Goal: Information Seeking & Learning: Understand process/instructions

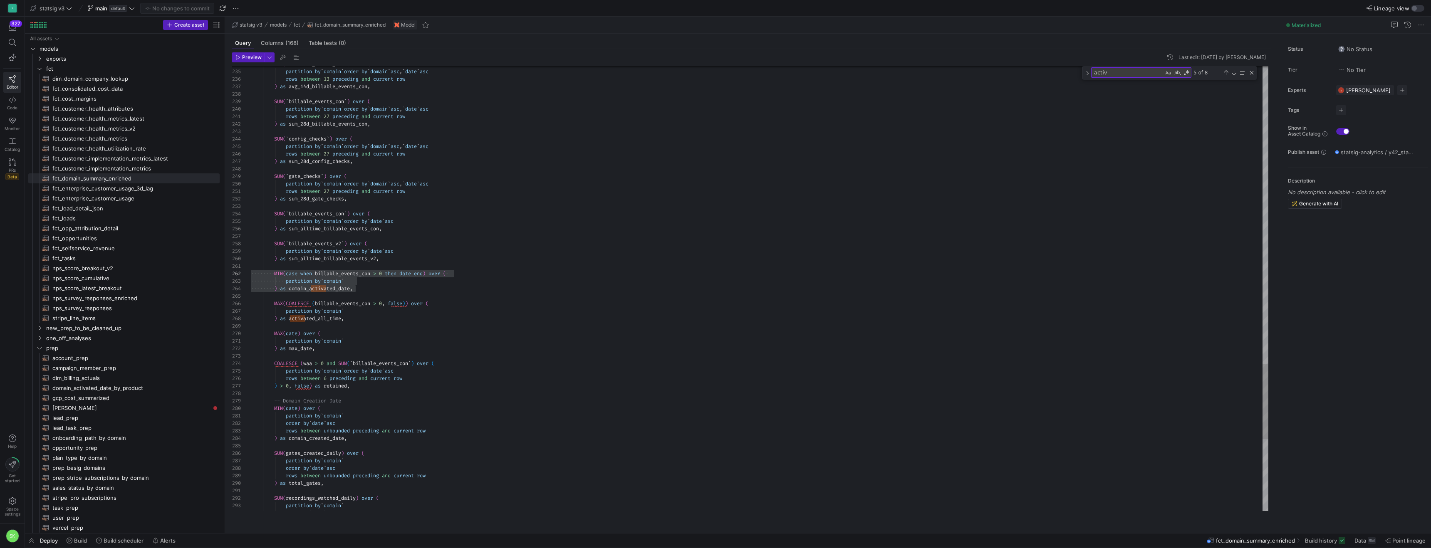
scroll to position [7, 0]
type textarea "MIN(case when billable_events_con > 0 then date end) over ( partition by `domai…"
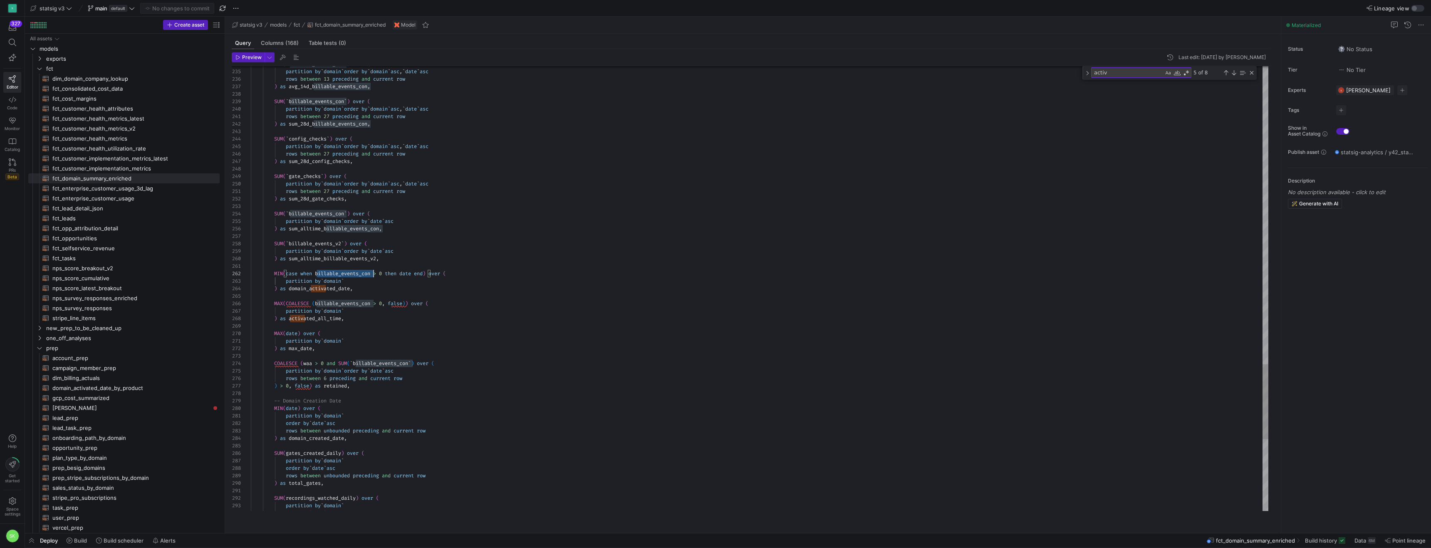
scroll to position [7, 123]
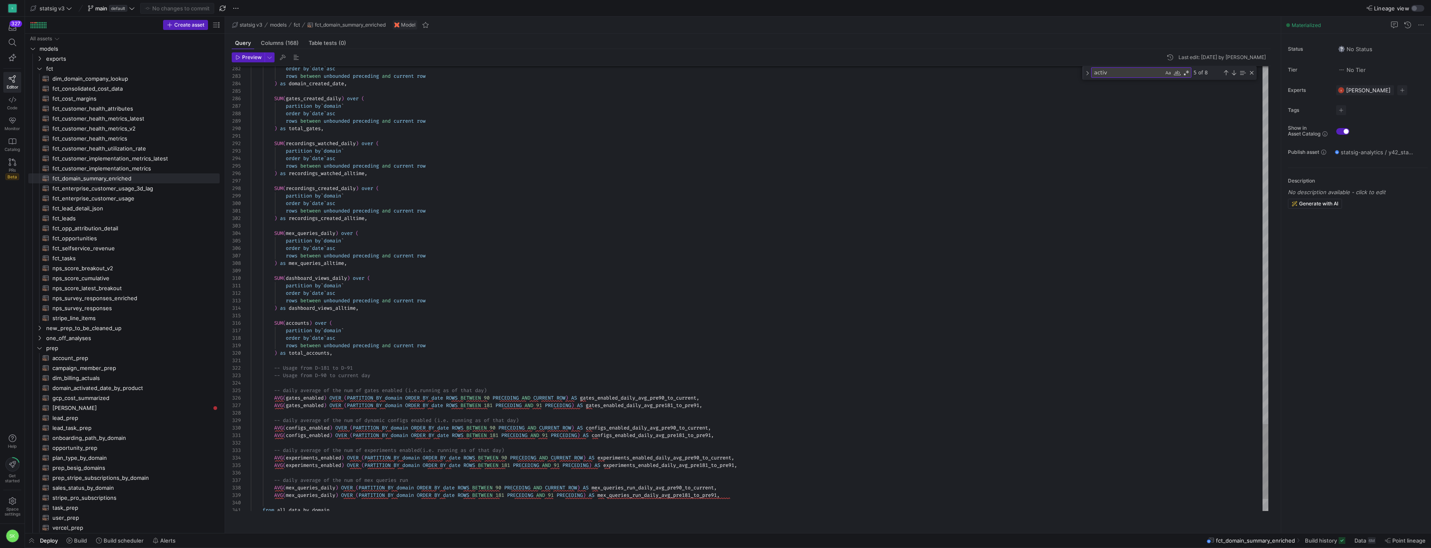
type textarea "billable_events_con"
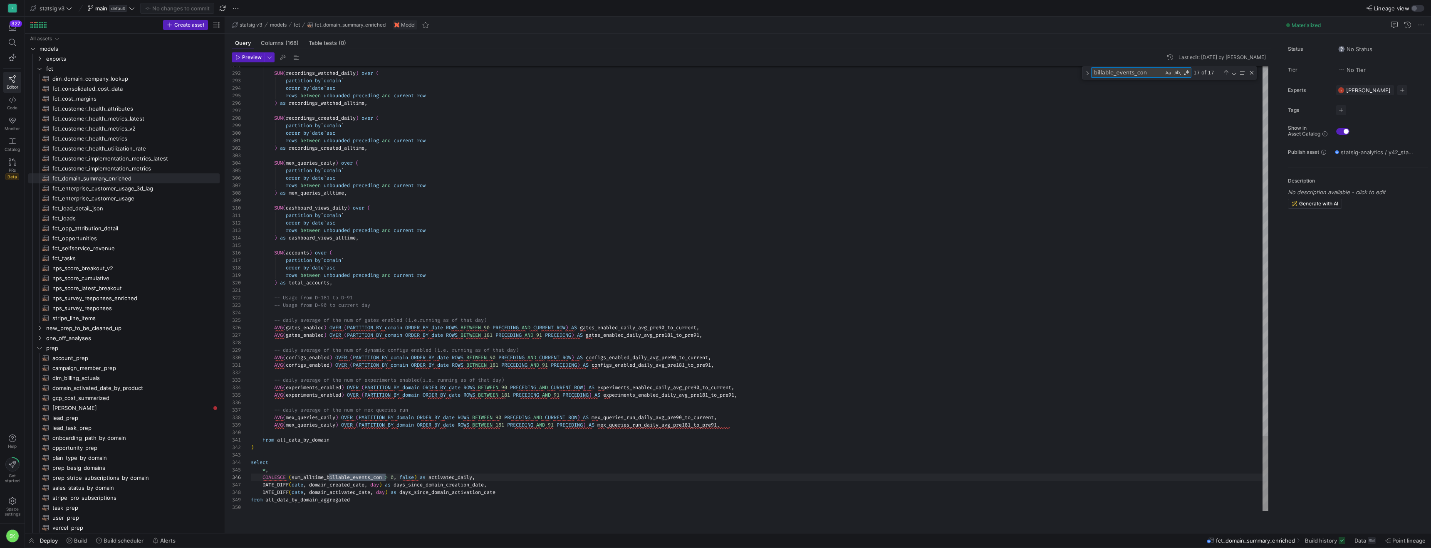
scroll to position [75, 174]
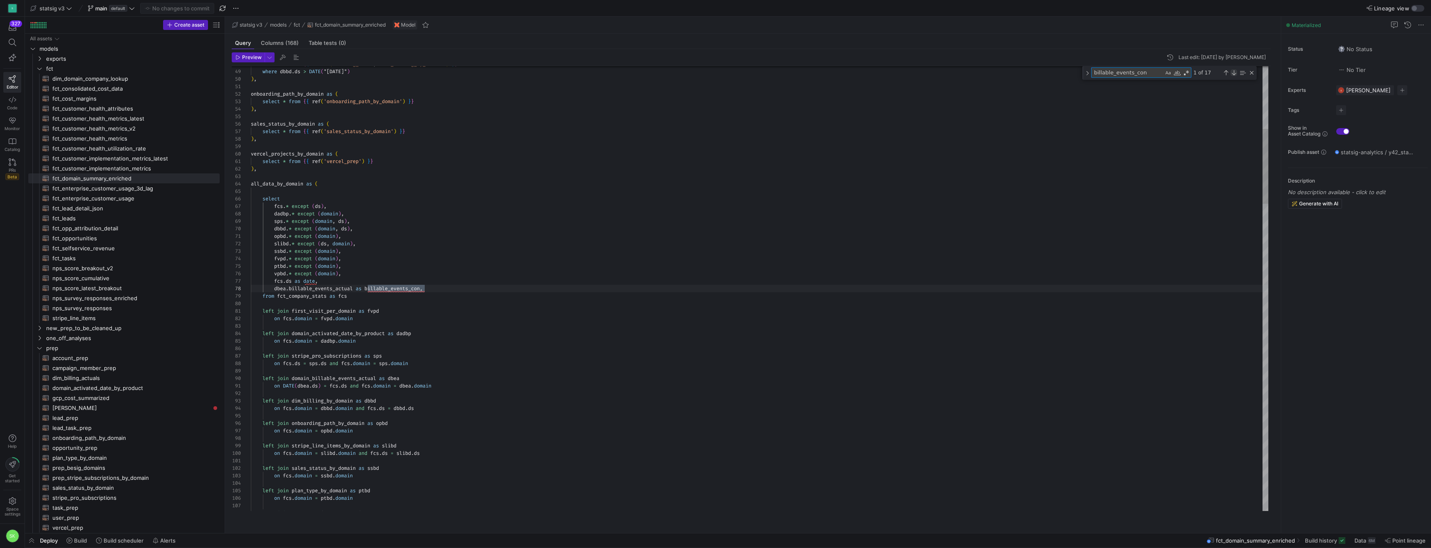
click at [1234, 76] on div "Next Match (Enter)" at bounding box center [1233, 72] width 7 height 7
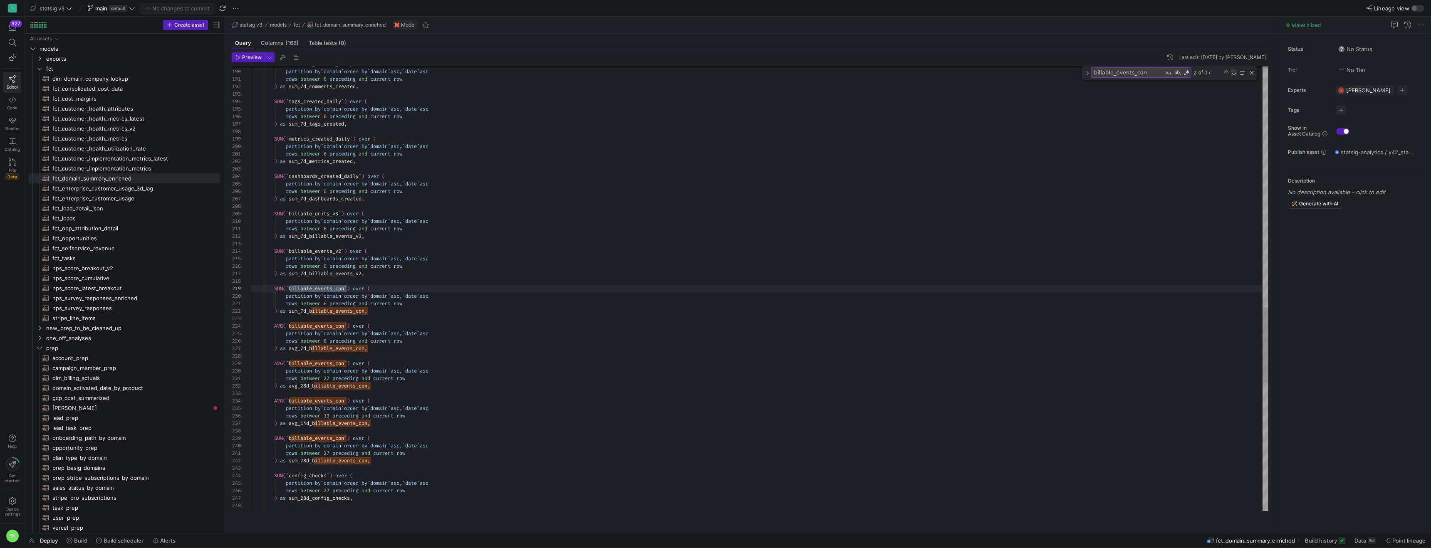
scroll to position [75, 96]
click at [1234, 76] on div "Next Match (Enter)" at bounding box center [1233, 72] width 7 height 7
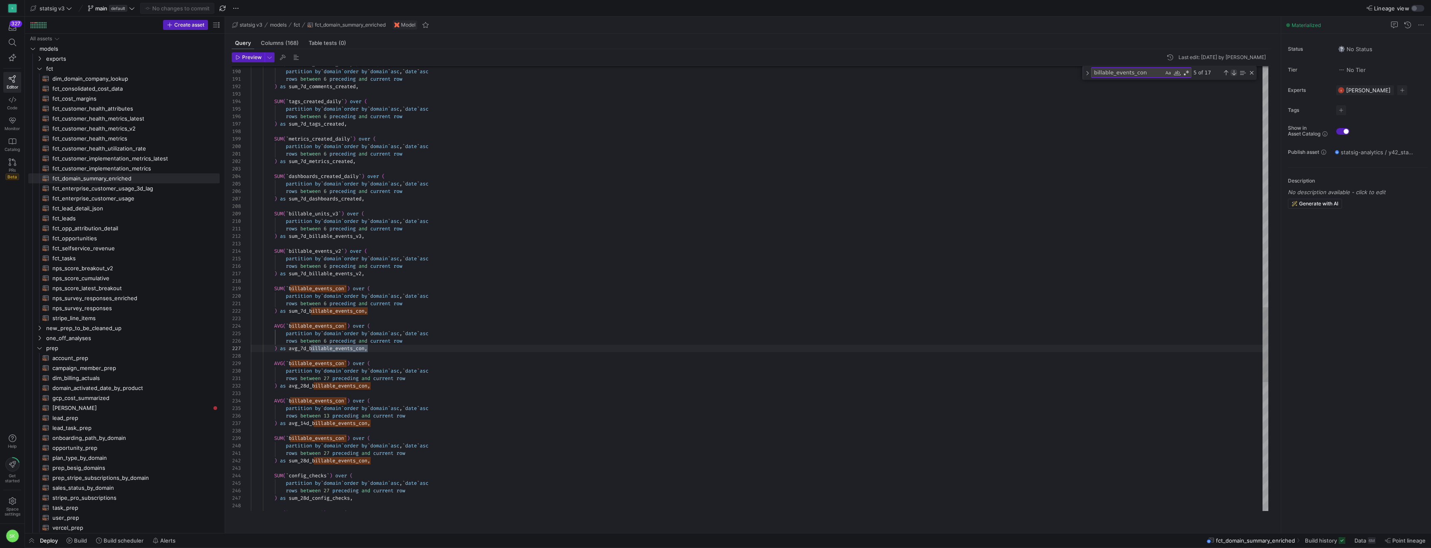
click at [1234, 76] on div "Next Match (Enter)" at bounding box center [1233, 72] width 7 height 7
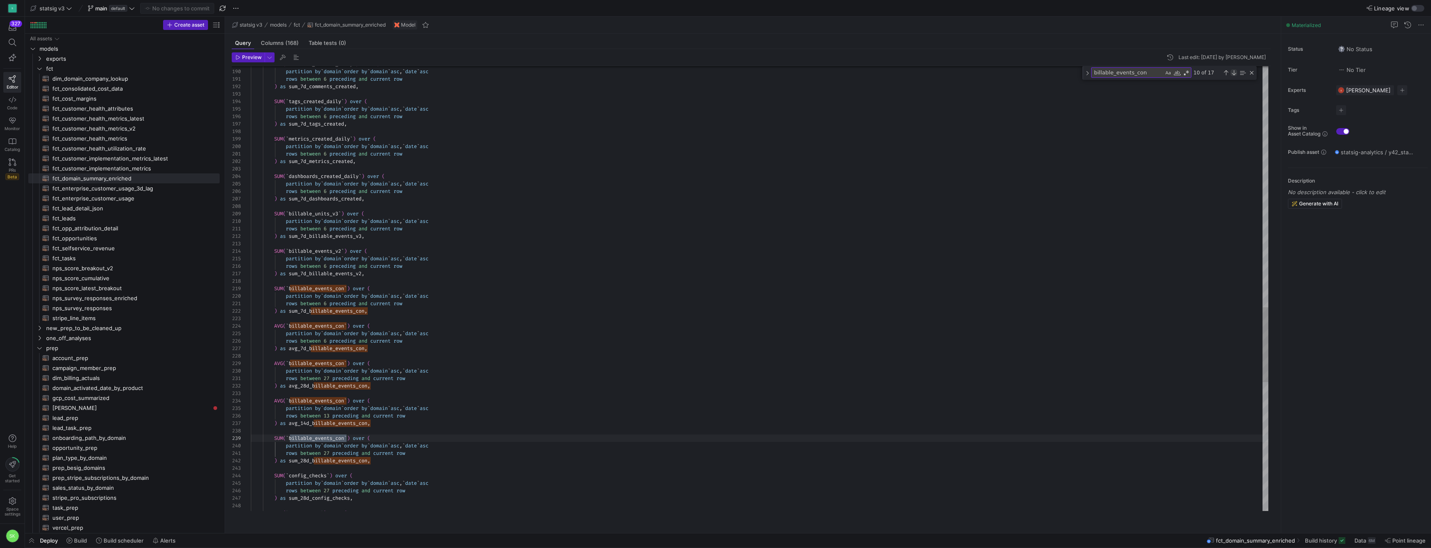
scroll to position [75, 96]
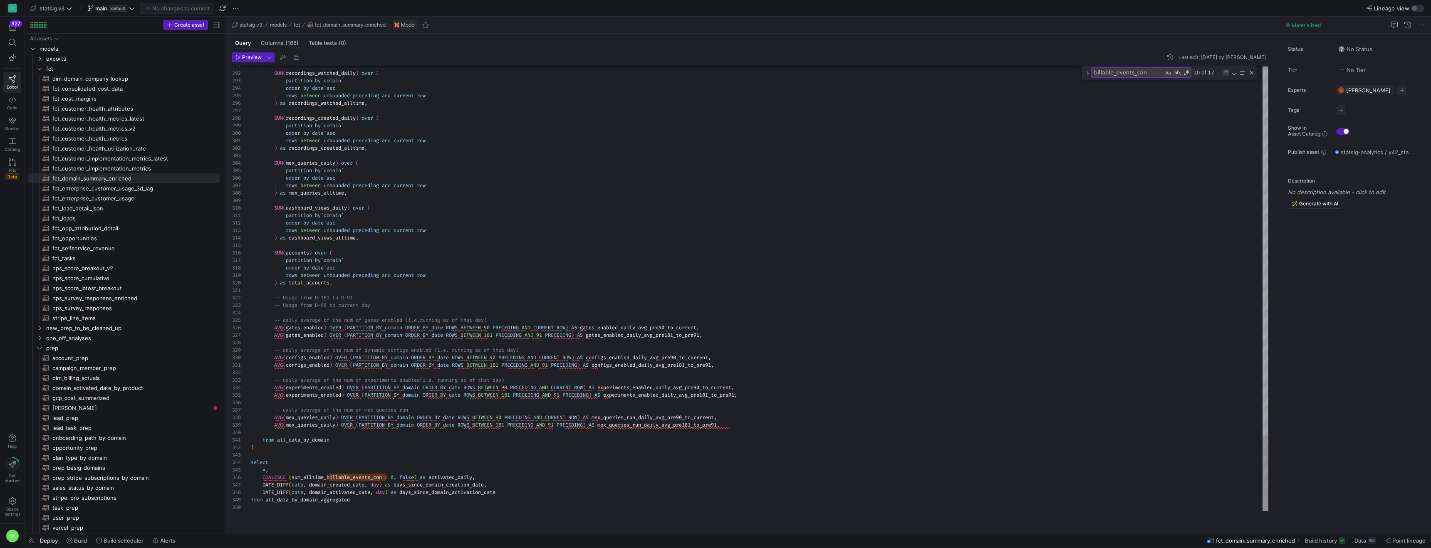
click at [1229, 76] on div "Previous Match (⇧Enter)" at bounding box center [1225, 72] width 7 height 7
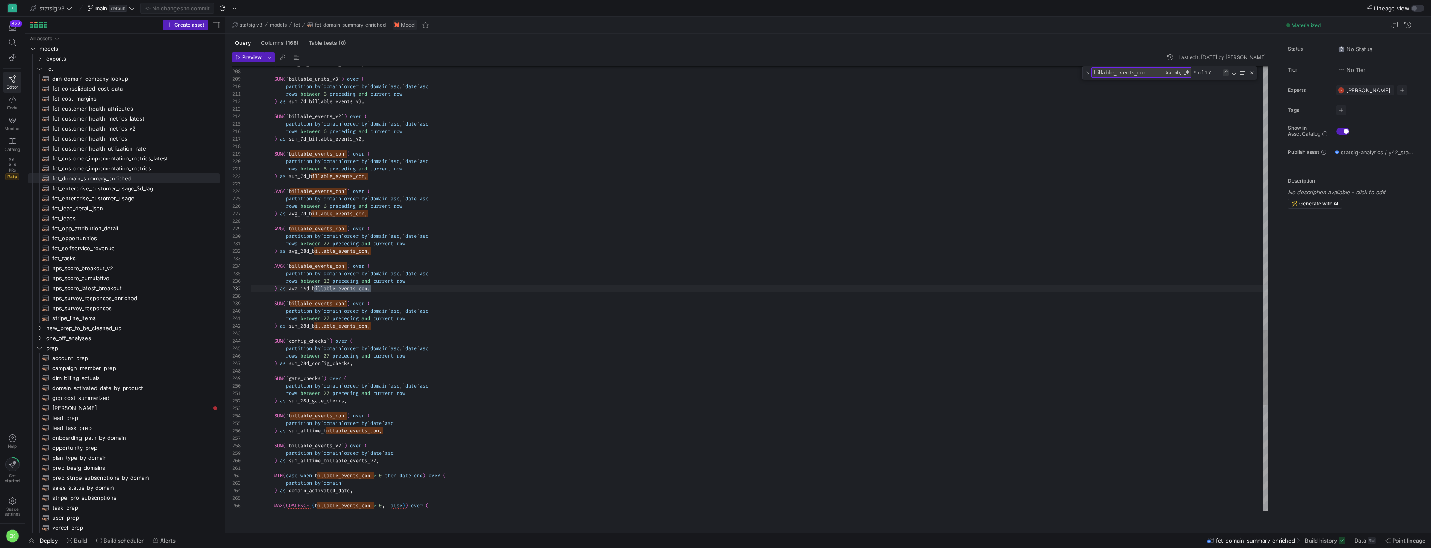
click at [1229, 76] on div "Previous Match (⇧Enter)" at bounding box center [1225, 72] width 7 height 7
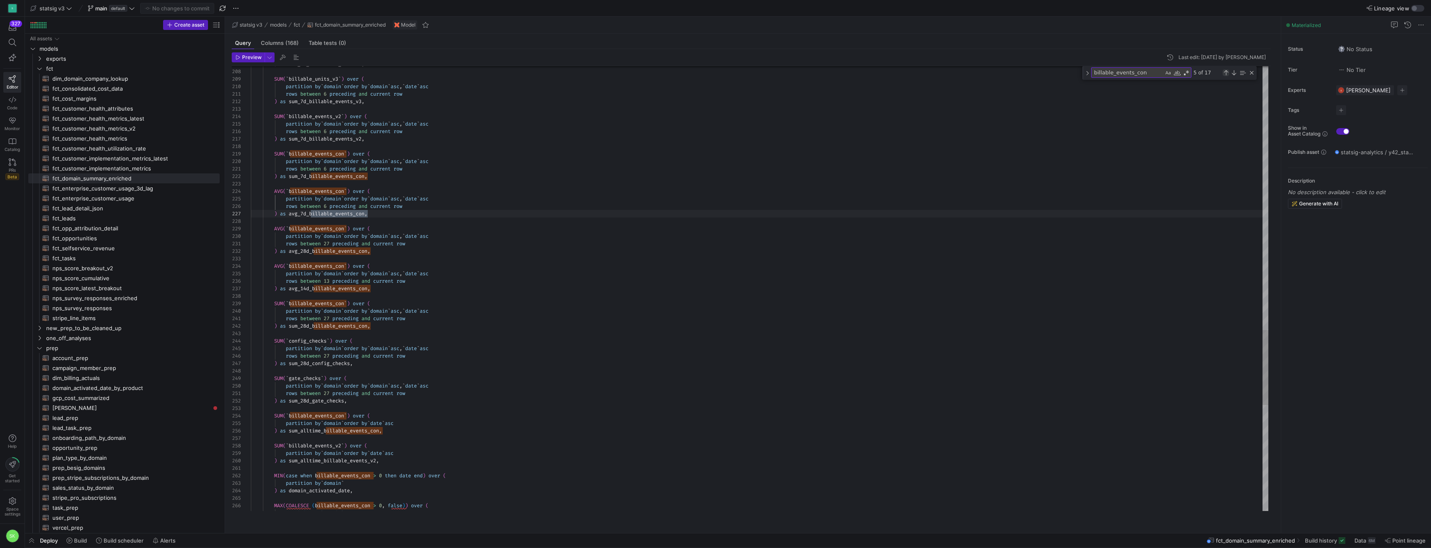
click at [1229, 76] on div "Previous Match (⇧Enter)" at bounding box center [1225, 72] width 7 height 7
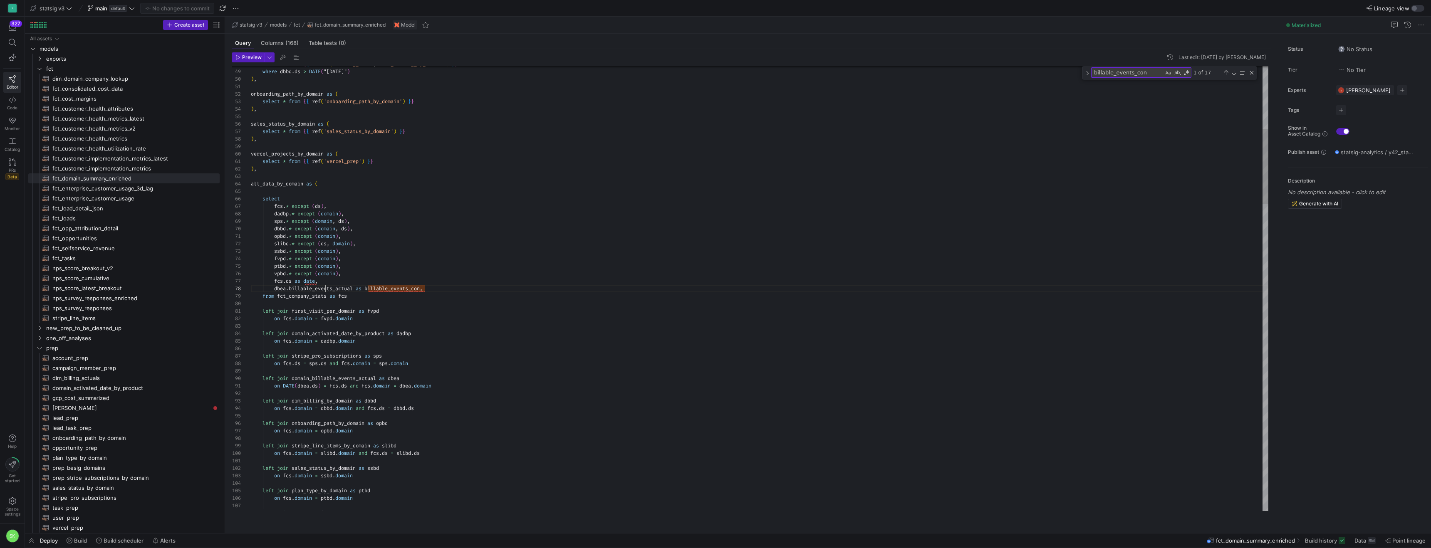
type textarea "left join first_visit_per_domain as fvpd on fcs.domain = fvpd.domain left join …"
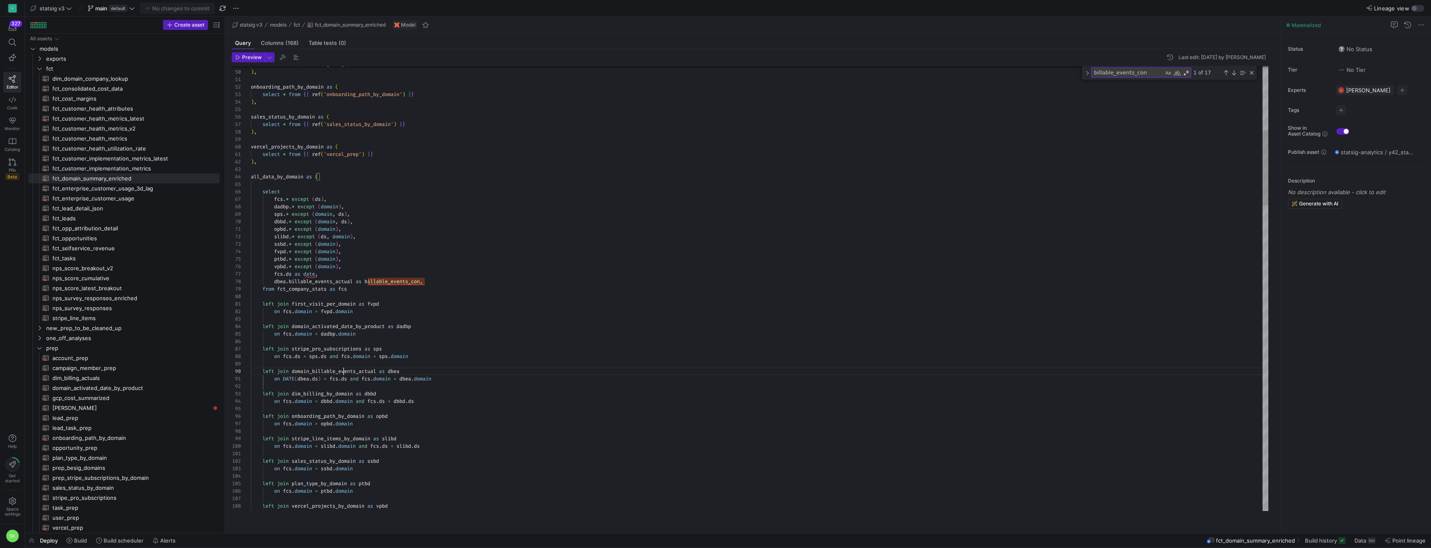
scroll to position [67, 129]
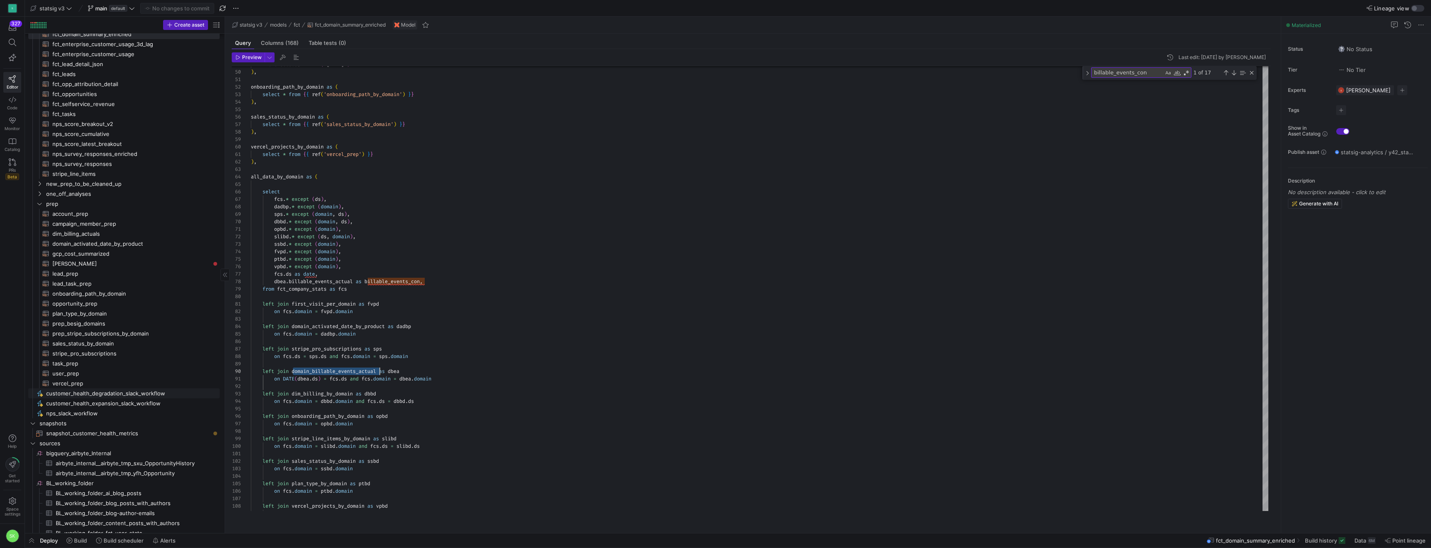
scroll to position [0, 0]
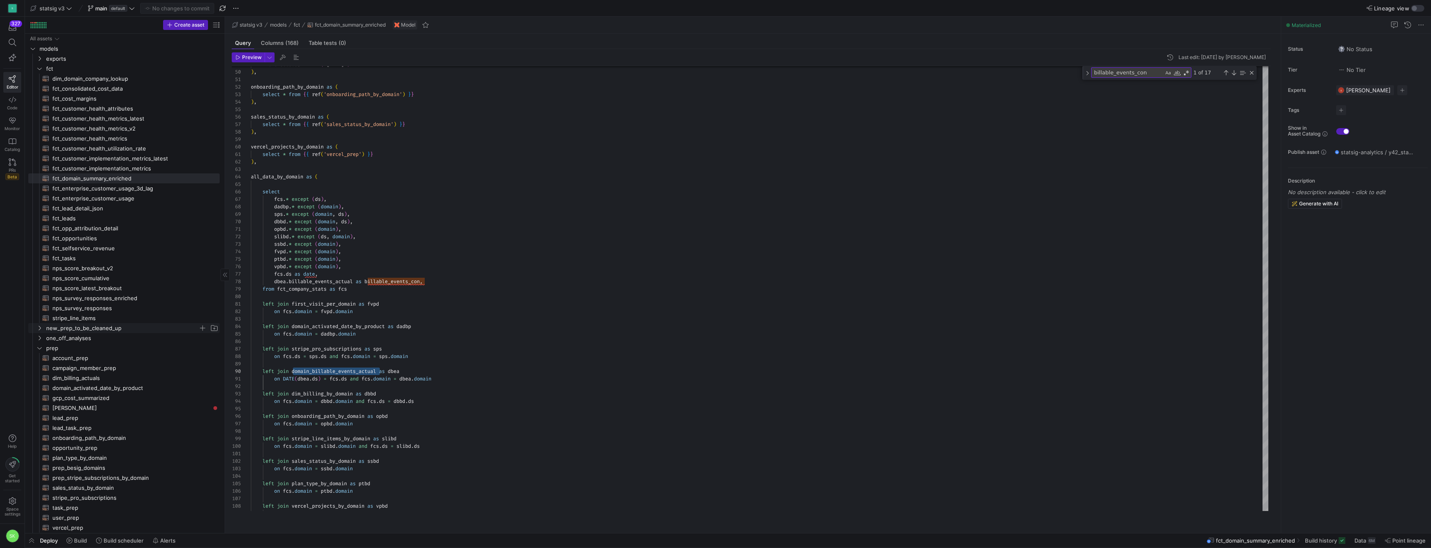
click at [37, 329] on icon "Press SPACE to select this row." at bounding box center [40, 328] width 6 height 5
click at [38, 361] on icon "Press SPACE to select this row." at bounding box center [40, 358] width 6 height 5
click at [38, 361] on icon at bounding box center [40, 358] width 6 height 5
click at [40, 331] on icon "Press SPACE to select this row." at bounding box center [40, 328] width 6 height 5
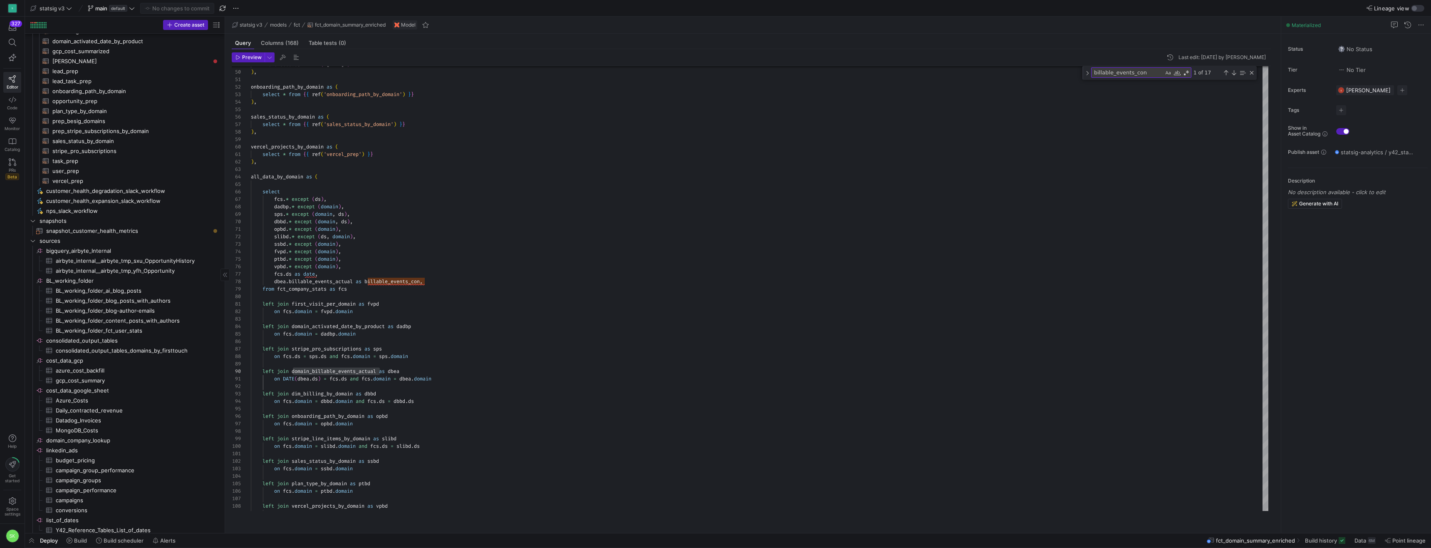
scroll to position [652, 0]
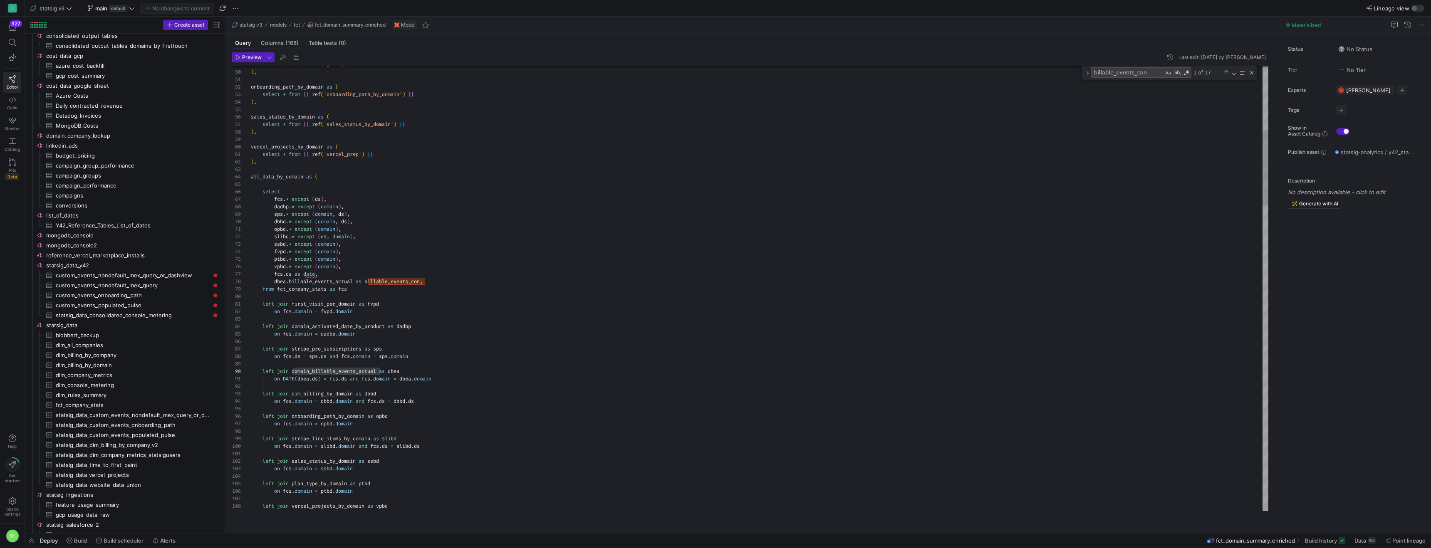
type textarea "domain_billable_events_actual"
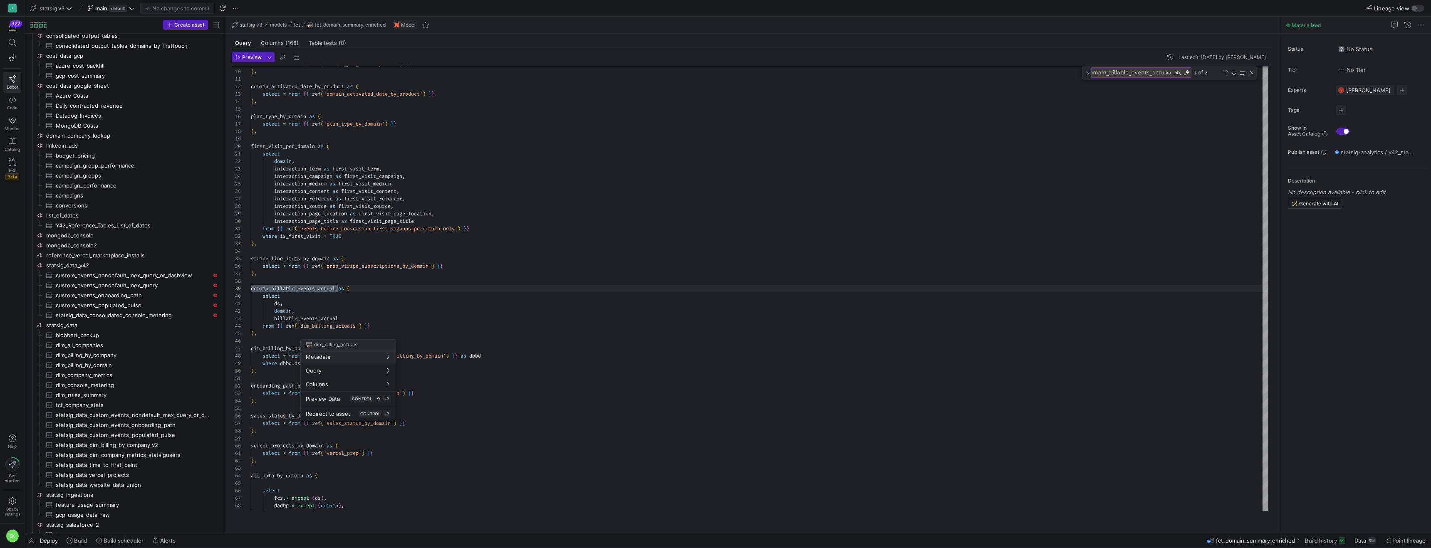
click at [166, 380] on div at bounding box center [715, 274] width 1431 height 548
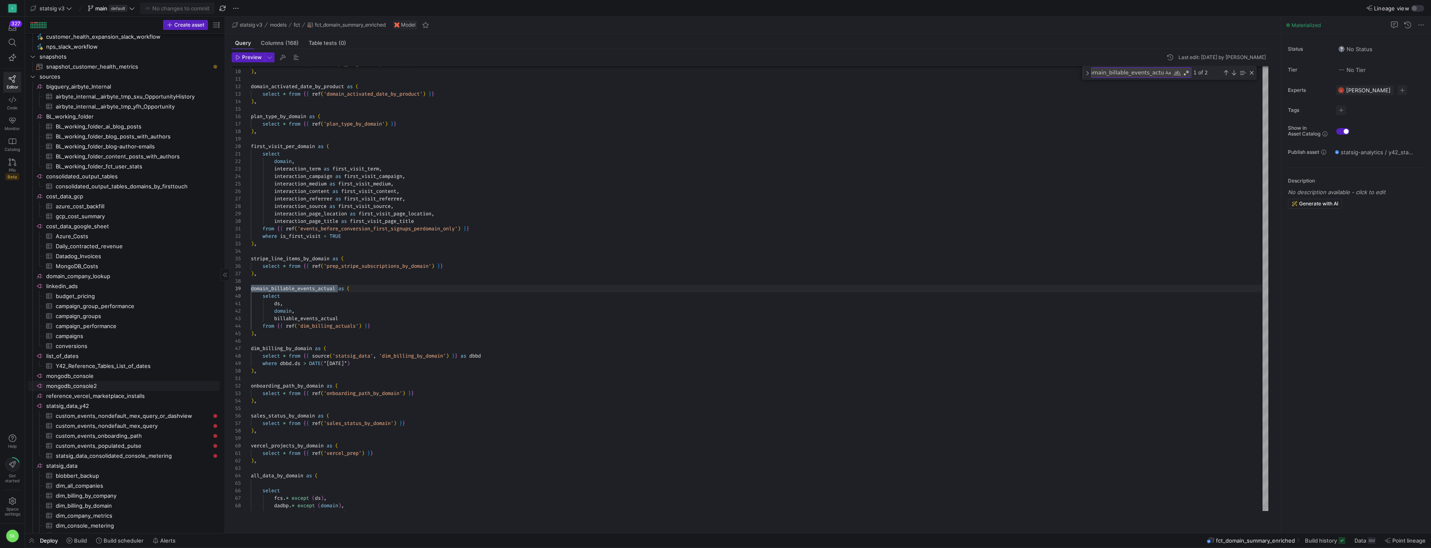
scroll to position [0, 0]
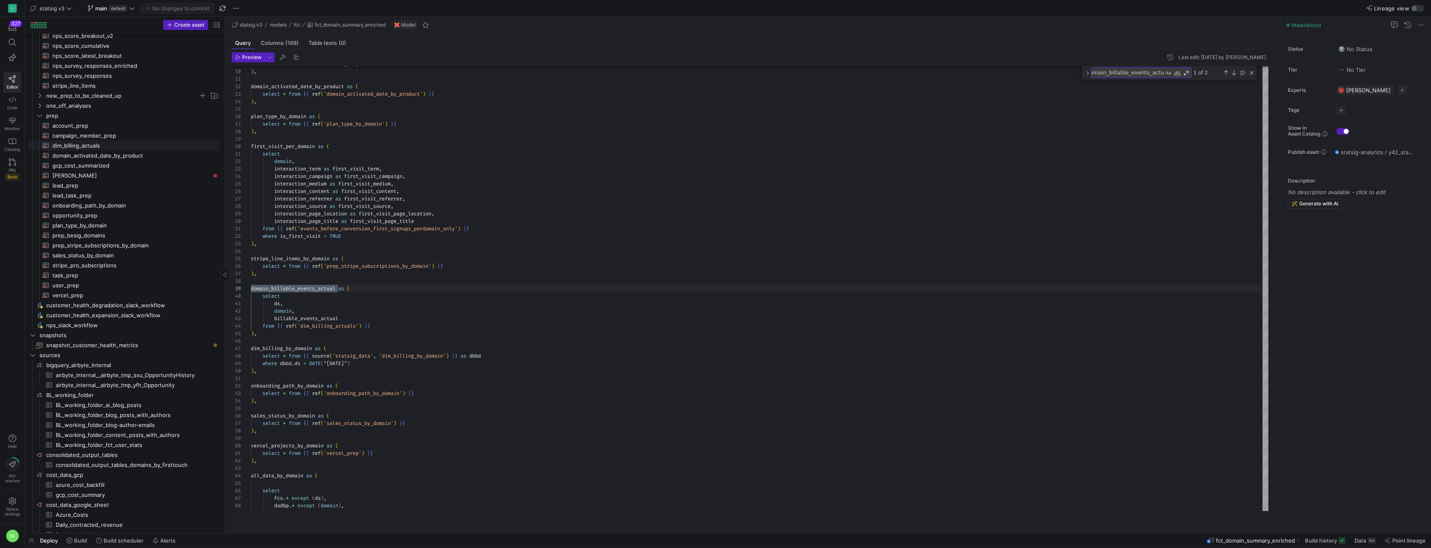
click at [84, 150] on span "dim_billing_actuals​​​​​​​​​​" at bounding box center [131, 146] width 158 height 10
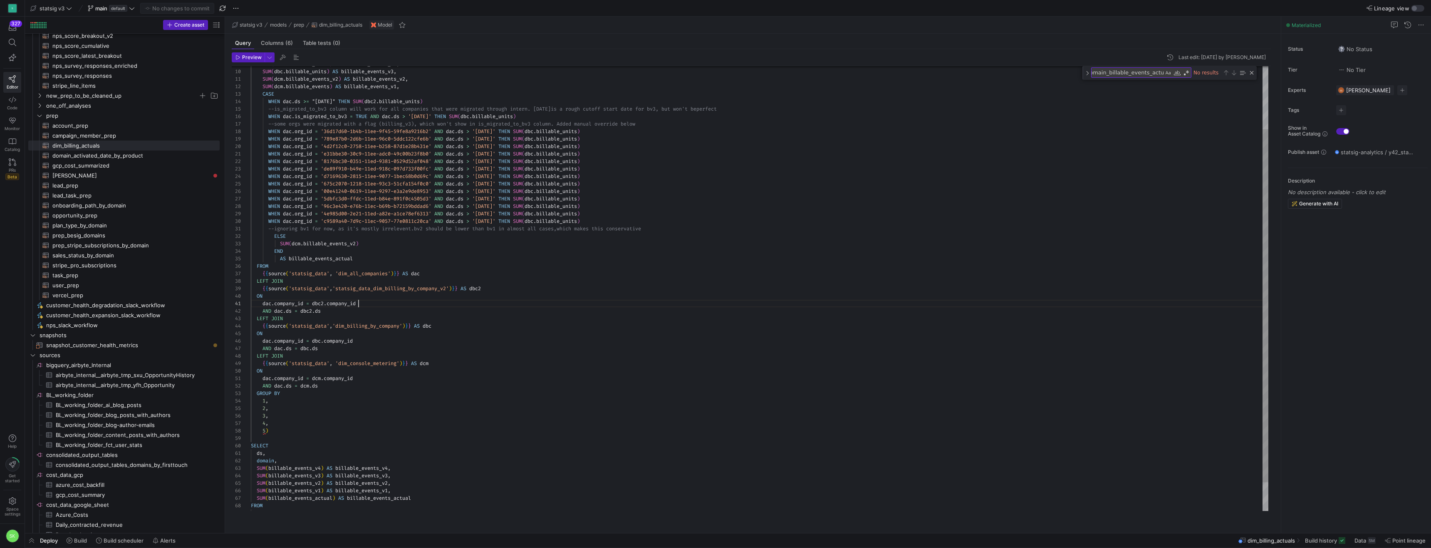
click at [495, 313] on div "SUM ( dbc2 . billable_units ) AS billable_events_v4 , SUM ( dbc . billable_unit…" at bounding box center [759, 267] width 1017 height 560
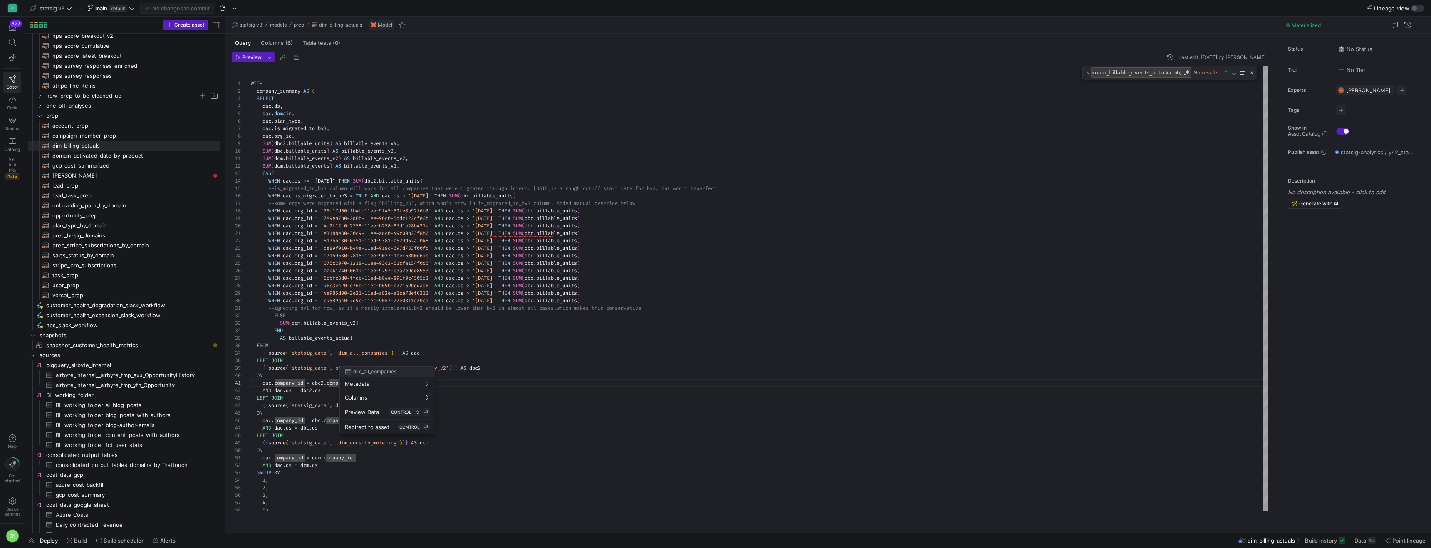
click at [651, 256] on div at bounding box center [715, 274] width 1431 height 548
click at [399, 192] on div "WHEN dac . ds >= "[DATE]" THEN SUM ( dbc2 . billable_units ) --is_migrated_to_b…" at bounding box center [759, 346] width 1017 height 560
click at [480, 460] on div at bounding box center [715, 274] width 1431 height 548
click at [390, 378] on div at bounding box center [715, 274] width 1431 height 548
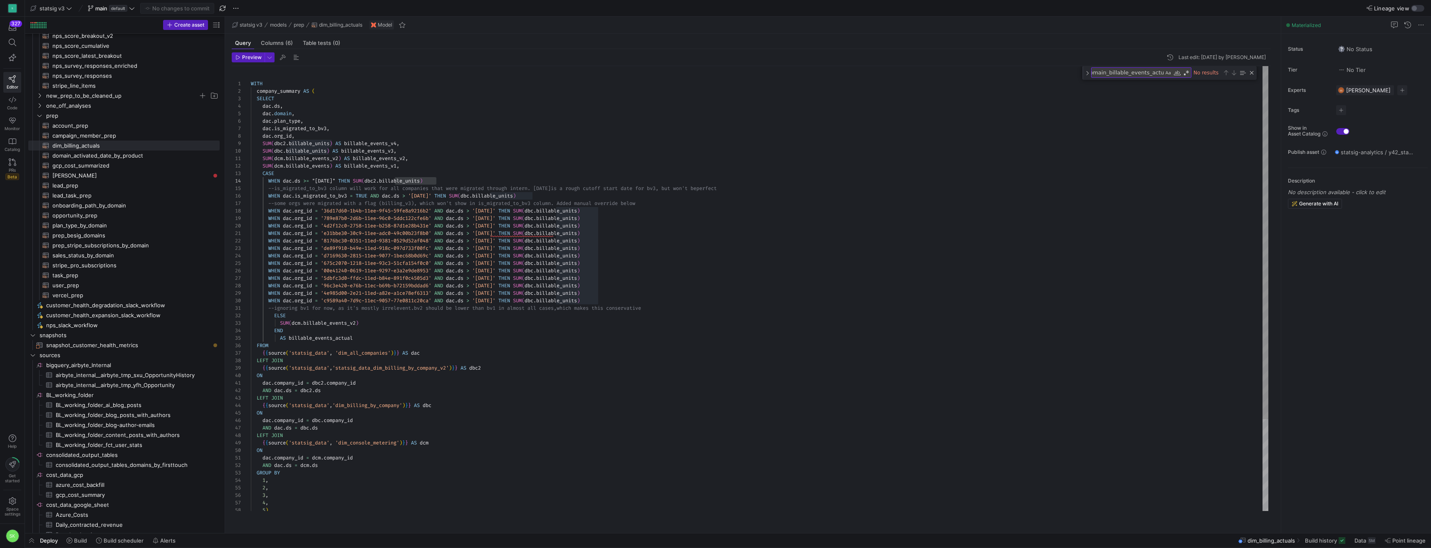
type textarea "--ignoring bv1 for now, as it's mostly irrelevent. bv2 should be lower than bv1…"
click at [390, 378] on div "WHEN dac . ds >= "[DATE]" THEN SUM ( dbc2 . billable_units ) --is_migrated_to_b…" at bounding box center [759, 346] width 1017 height 560
click at [396, 378] on div "WHEN dac . ds >= "[DATE]" THEN SUM ( dbc2 . billable_units ) --is_migrated_to_b…" at bounding box center [759, 346] width 1017 height 560
click at [88, 267] on div at bounding box center [715, 274] width 1431 height 548
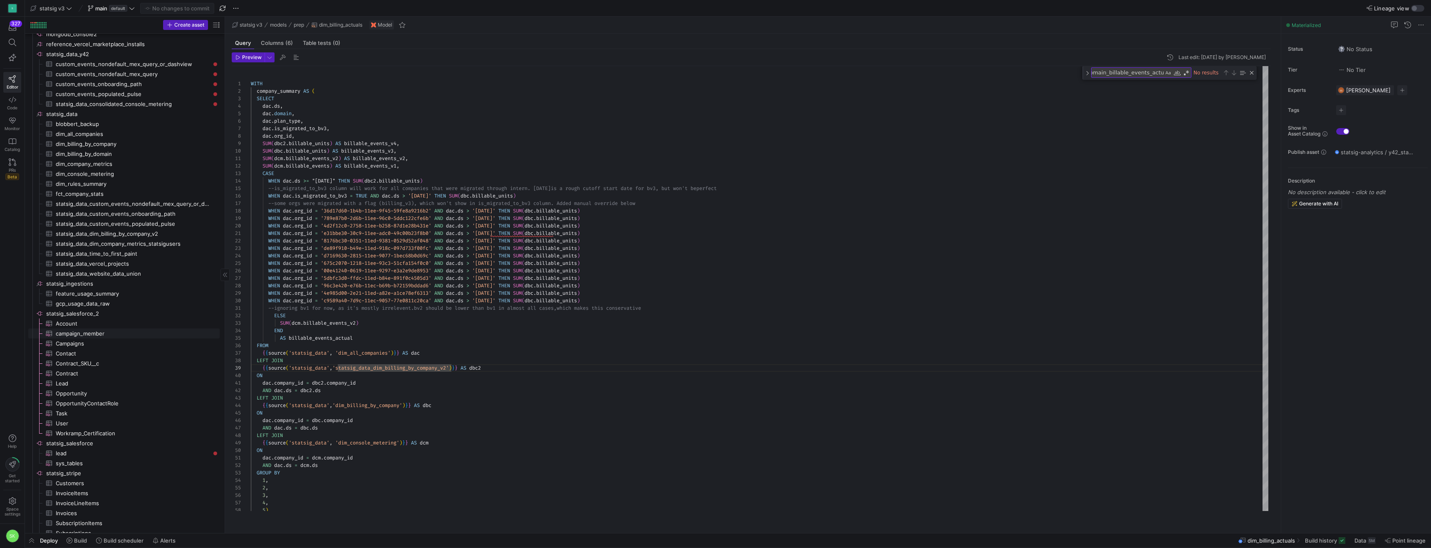
scroll to position [1001, 0]
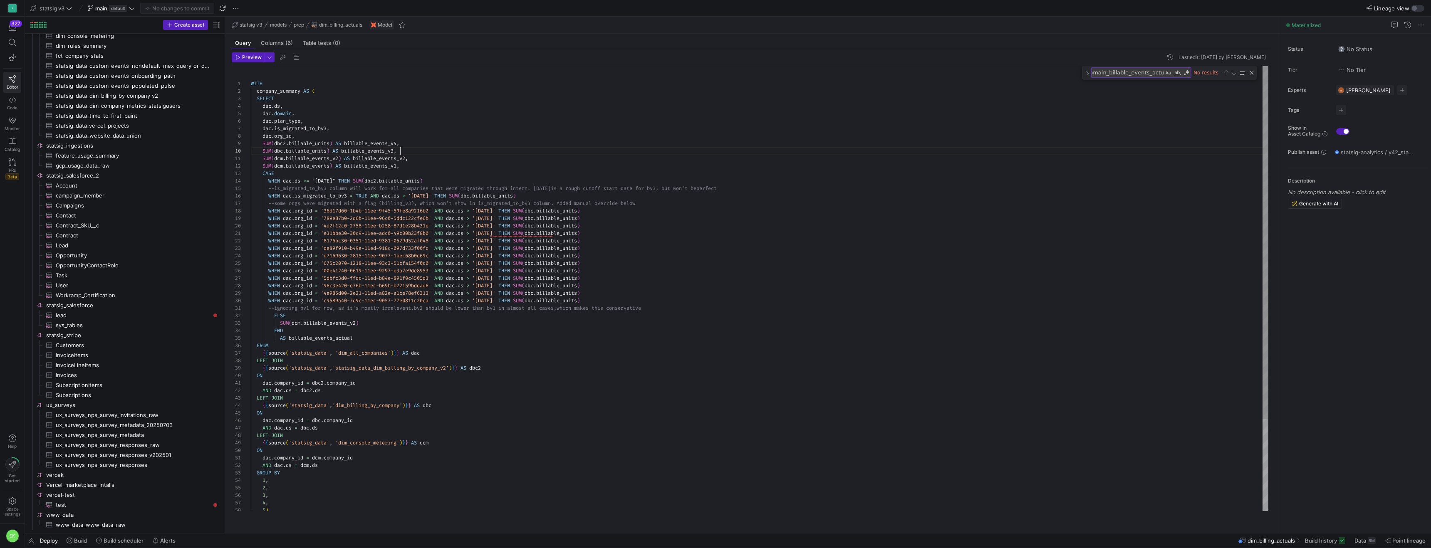
click at [440, 159] on div "WHEN dac . ds >= "[DATE]" THEN SUM ( dbc2 . billable_units ) --is_migrated_to_b…" at bounding box center [759, 346] width 1017 height 560
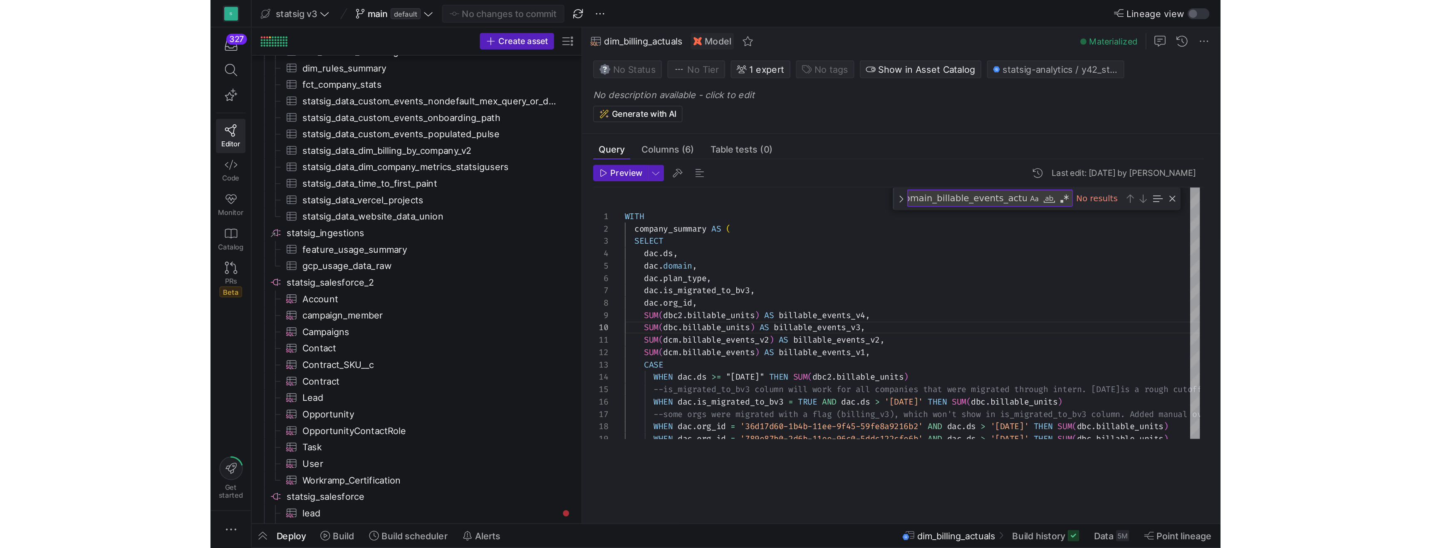
scroll to position [0, 8]
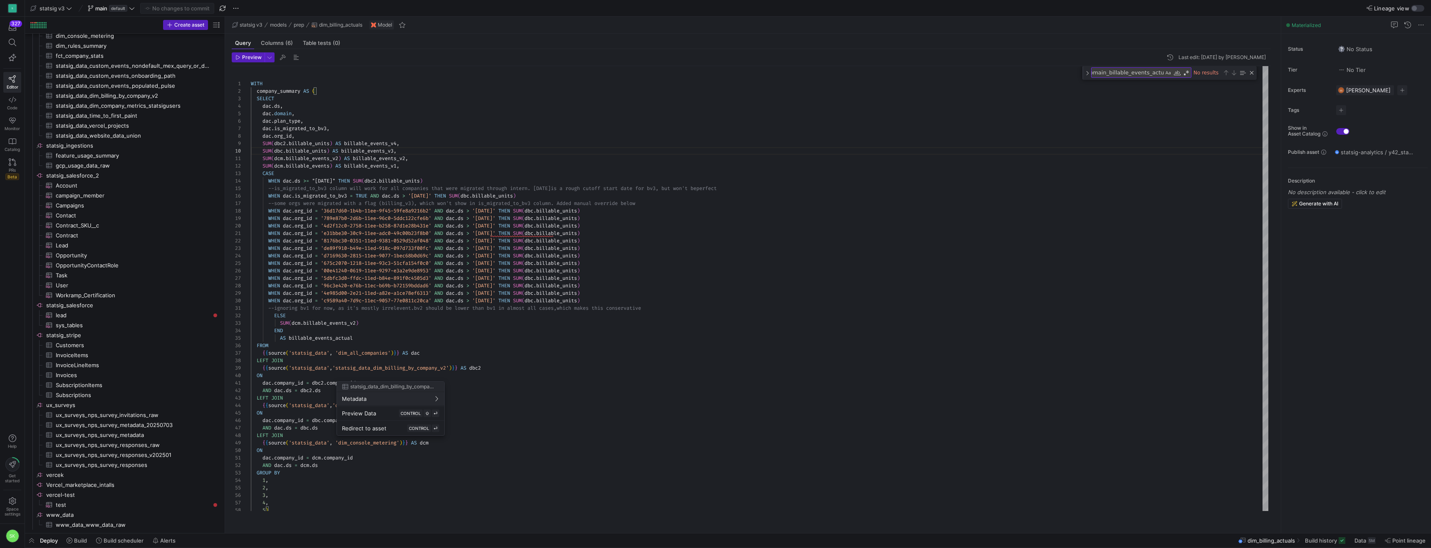
click at [395, 375] on div at bounding box center [715, 274] width 1431 height 548
click at [395, 375] on div "WHEN dac . ds >= "[DATE]" THEN SUM ( dbc2 . billable_units ) --is_migrated_to_b…" at bounding box center [759, 346] width 1017 height 560
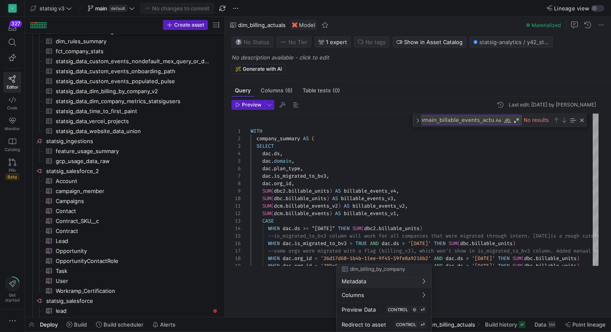
click at [393, 190] on div at bounding box center [305, 166] width 611 height 332
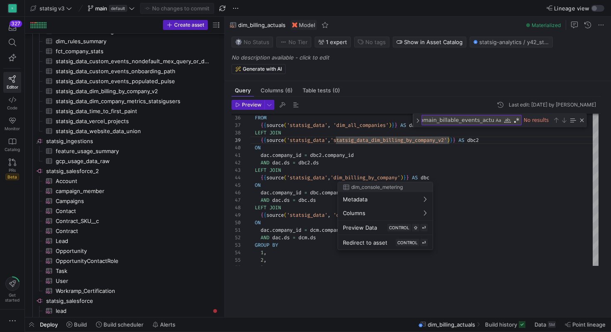
click at [383, 267] on div at bounding box center [305, 166] width 611 height 332
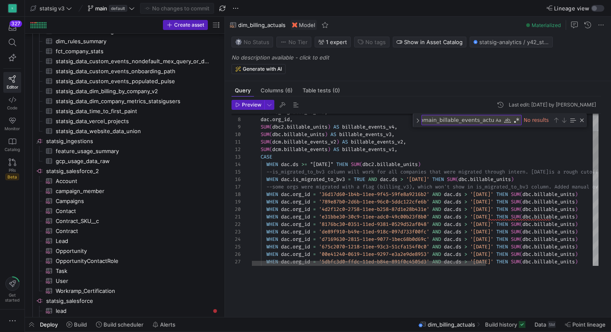
click at [334, 202] on div "WHEN dac . org_id = 'e31bbe30-30c9-11ee-adc0-49c00b23f8b0' AND dac . ds > '[DAT…" at bounding box center [503, 331] width 509 height 565
type textarea "SUM(dcm.billable_events_v2) AS billable_events_v2, SUM(dcm.billable_events) AS …"
